Goal: Task Accomplishment & Management: Manage account settings

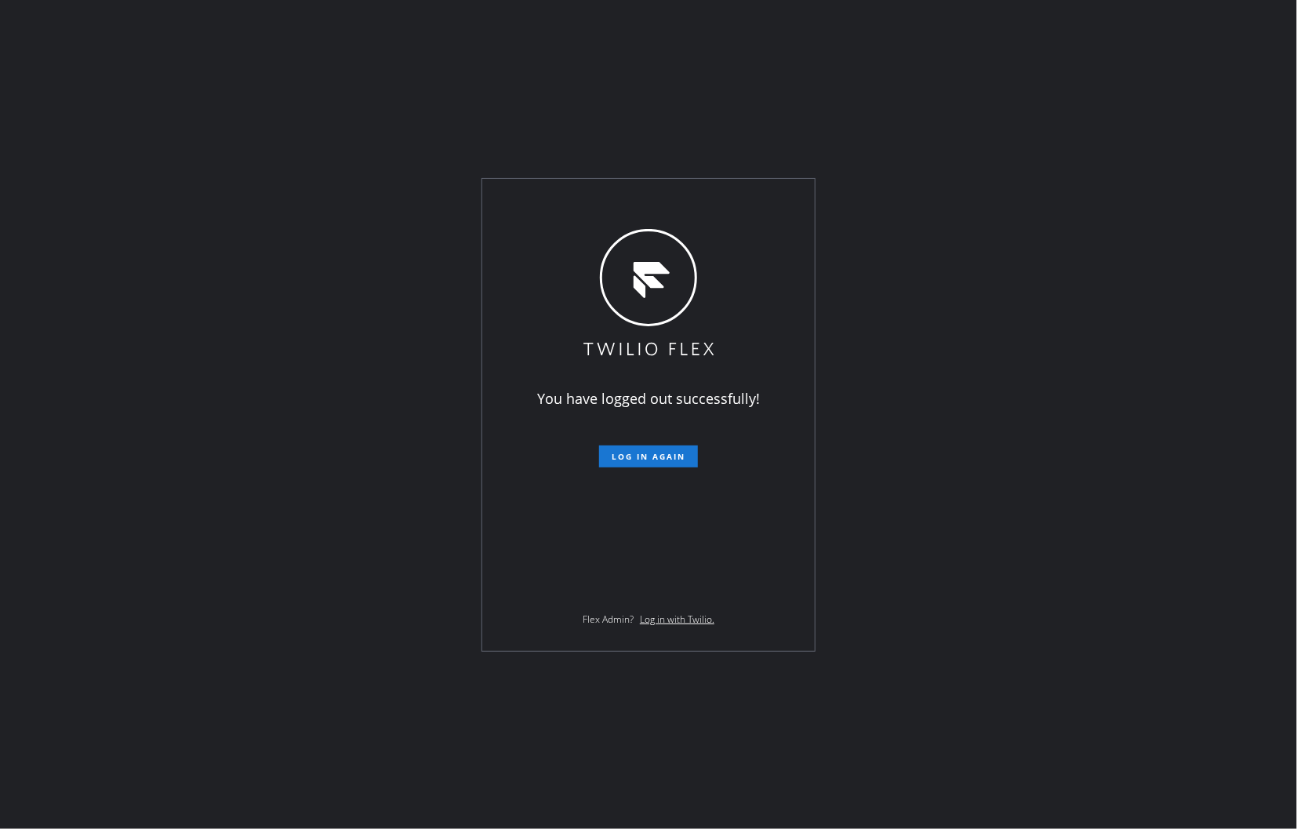
click at [1062, 521] on div "You have logged out successfully! Log in again Flex Admin? Log in with Twilio." at bounding box center [648, 414] width 1297 height 829
click at [657, 452] on span "Log in again" at bounding box center [649, 456] width 74 height 11
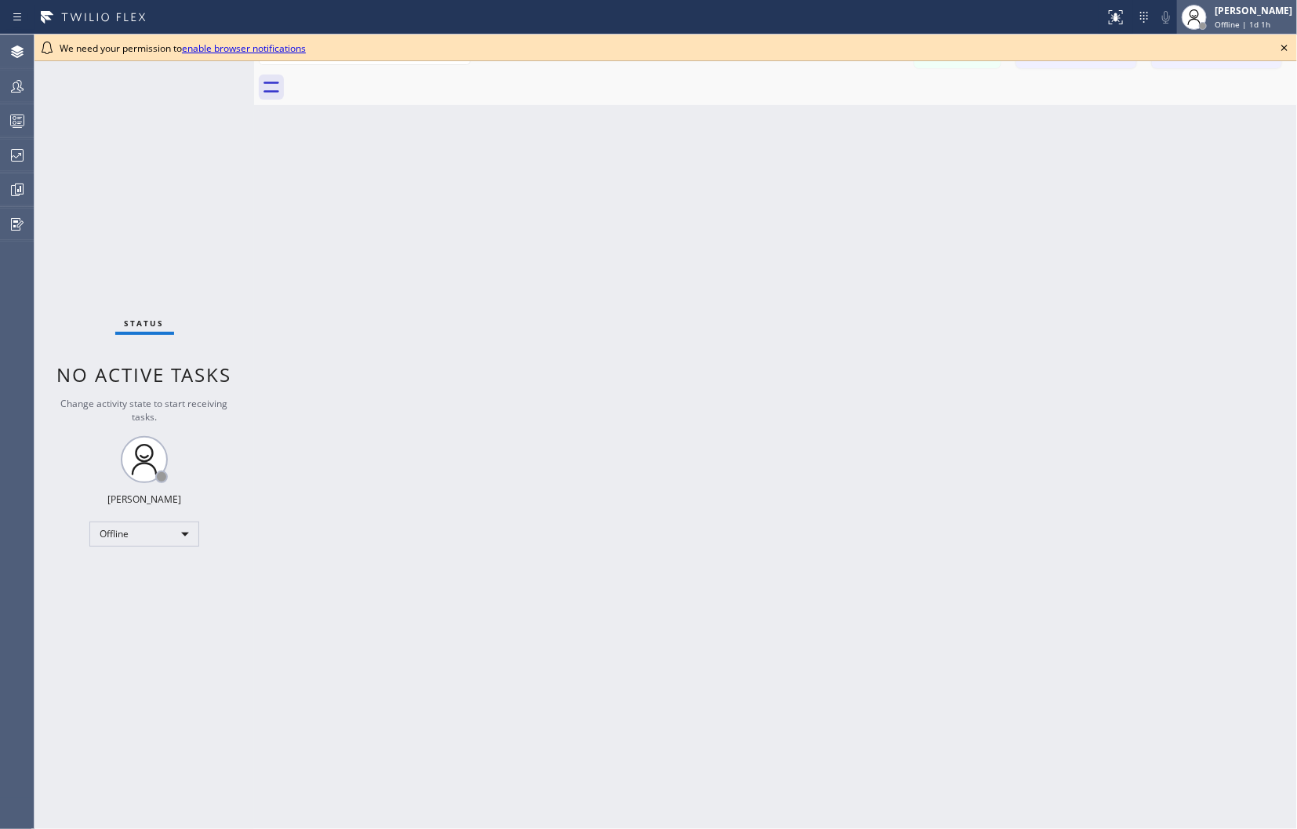
drag, startPoint x: 1284, startPoint y: 45, endPoint x: 1224, endPoint y: 5, distance: 71.8
click at [1284, 45] on icon at bounding box center [1284, 47] width 19 height 19
click at [1224, 5] on div "[PERSON_NAME]" at bounding box center [1254, 10] width 78 height 13
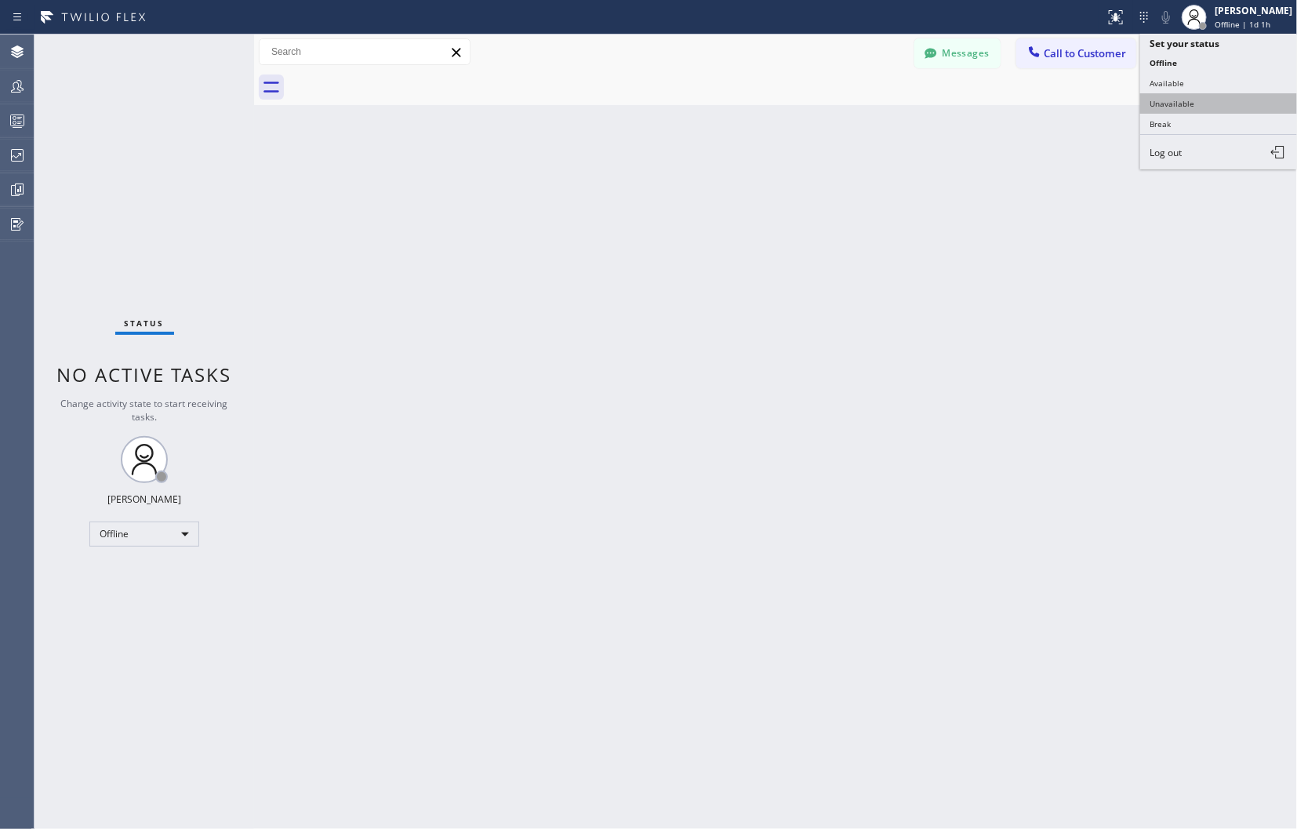
click at [1182, 106] on button "Unavailable" at bounding box center [1218, 103] width 157 height 20
drag, startPoint x: 1064, startPoint y: 429, endPoint x: 1051, endPoint y: 426, distance: 13.7
click at [1064, 429] on div "Back to Dashboard Change Sender ID Customers Technicians Select a contact Outbo…" at bounding box center [775, 432] width 1043 height 794
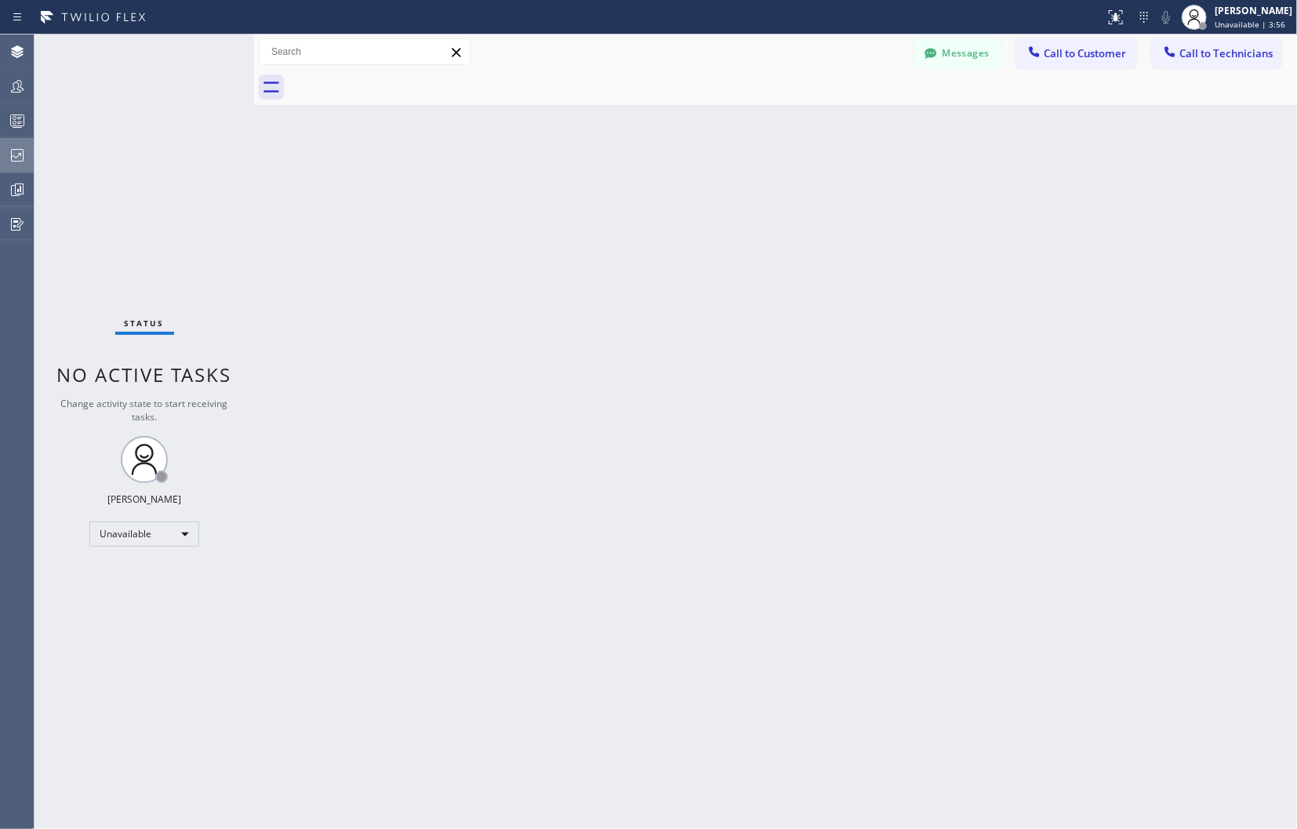
click at [12, 155] on icon at bounding box center [17, 155] width 19 height 19
